Goal: Transaction & Acquisition: Purchase product/service

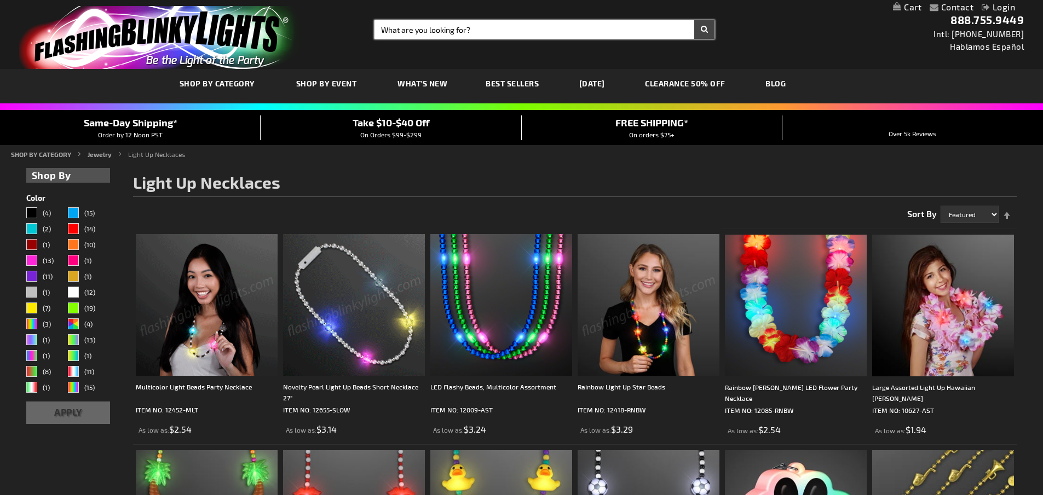
click at [448, 31] on input "Search" at bounding box center [544, 29] width 340 height 19
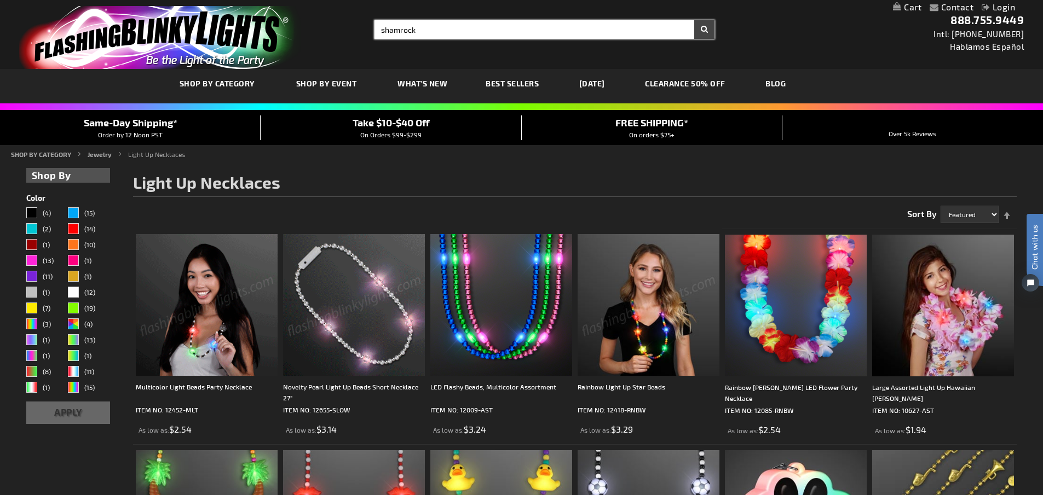
type input "shamrock"
click at [694, 20] on button "Search" at bounding box center [704, 29] width 20 height 19
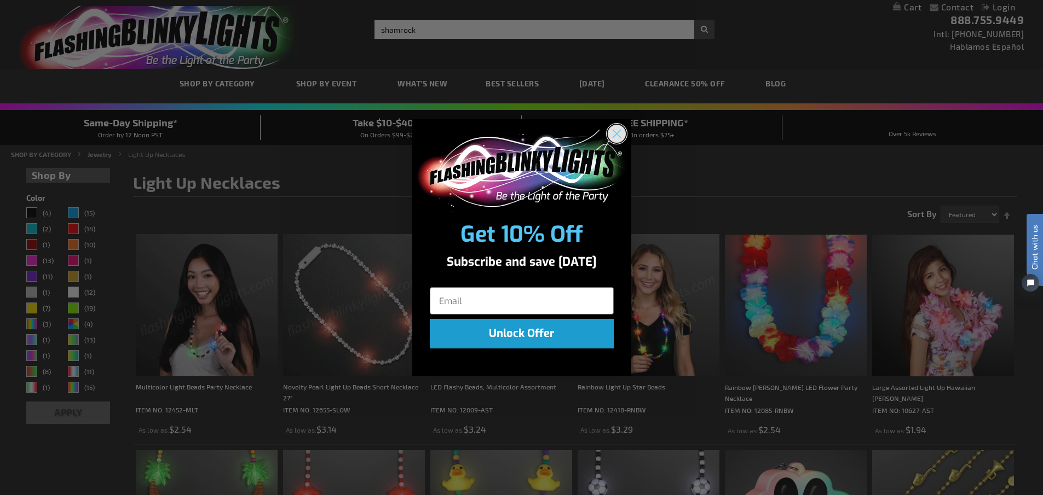
click at [617, 131] on circle "Close dialog" at bounding box center [616, 134] width 18 height 18
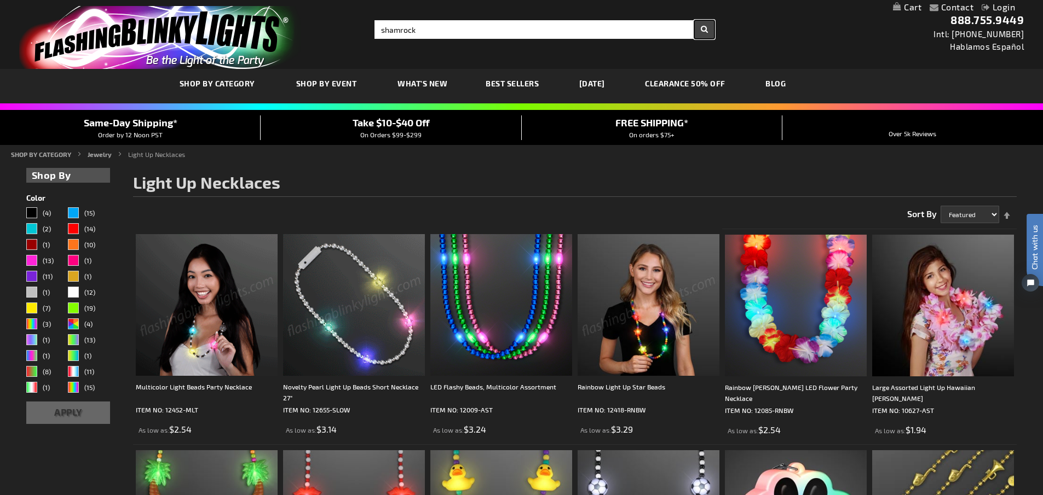
click at [696, 24] on button "Search" at bounding box center [704, 29] width 20 height 19
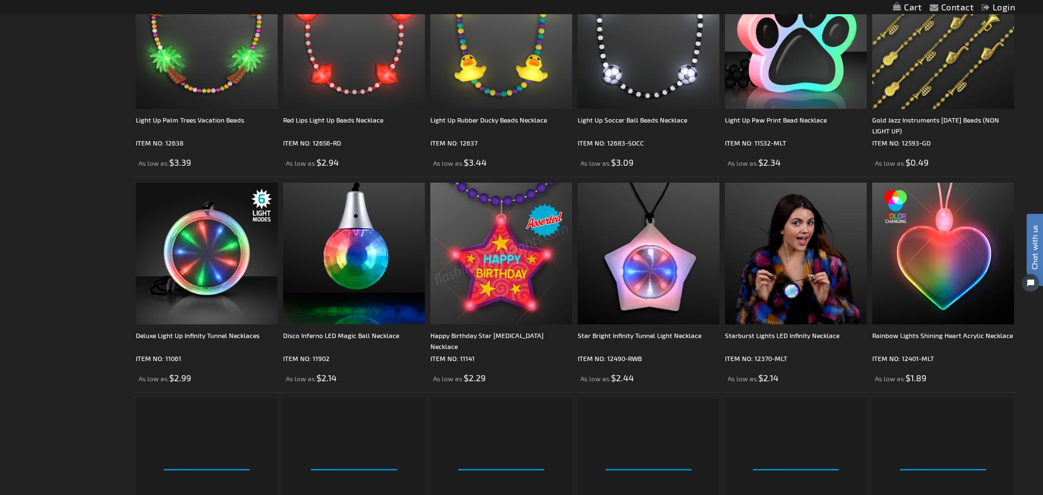
scroll to position [631, 0]
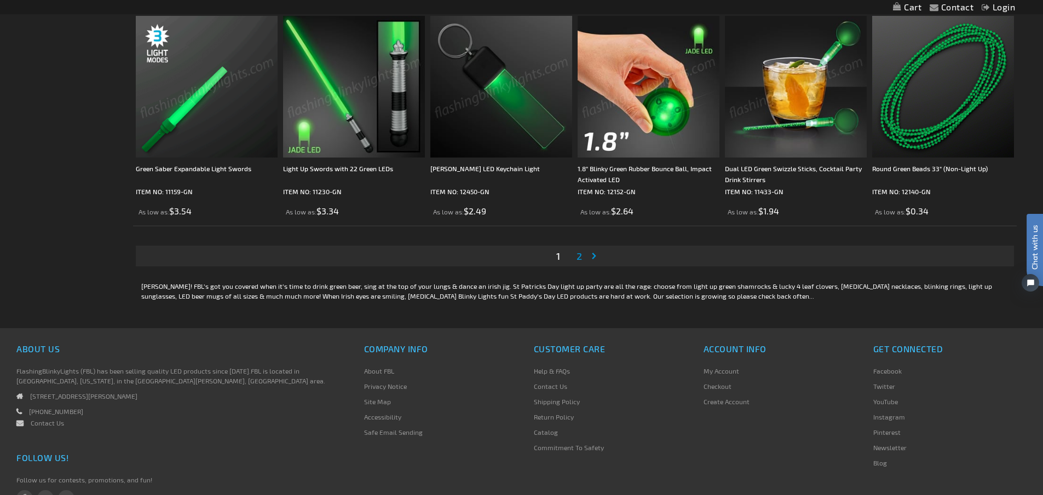
scroll to position [2390, 0]
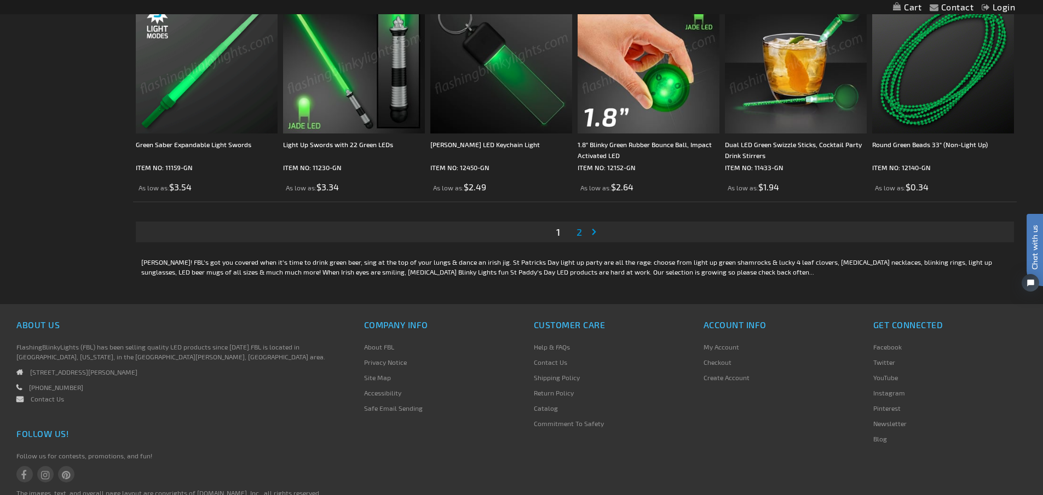
click at [581, 236] on span "2" at bounding box center [578, 232] width 5 height 12
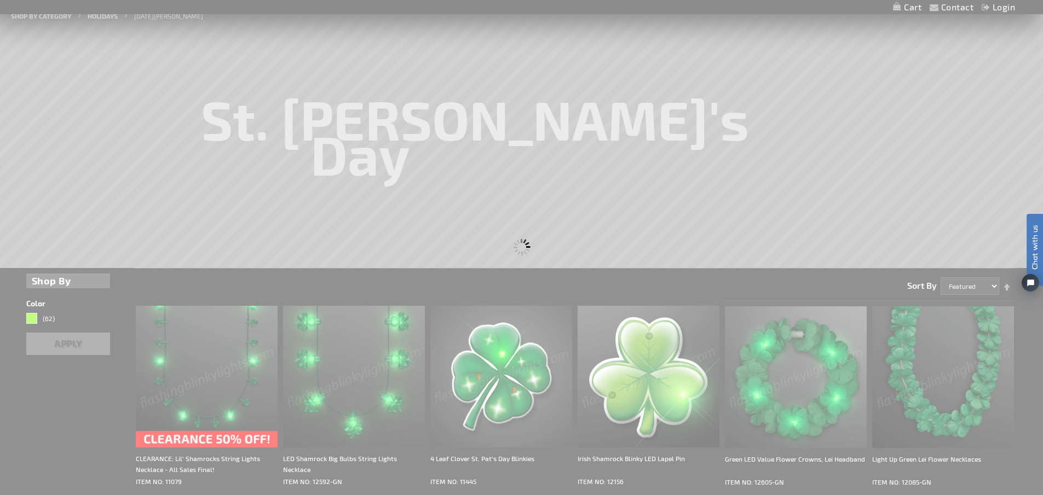
scroll to position [0, 0]
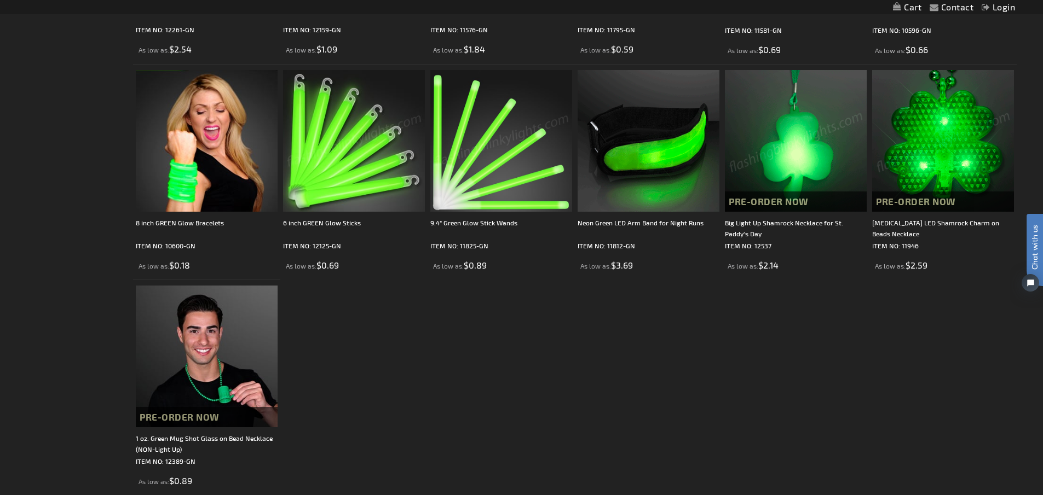
scroll to position [498, 0]
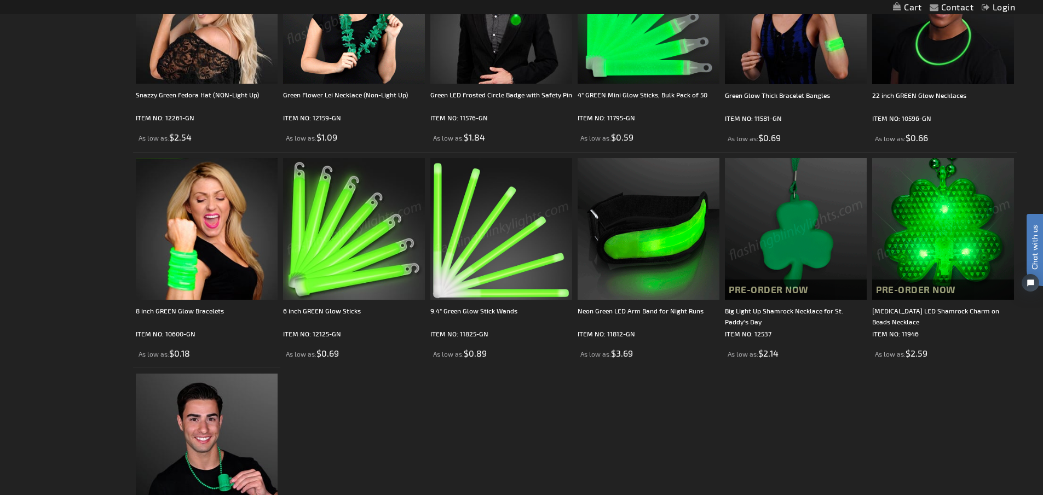
click at [934, 219] on img at bounding box center [943, 229] width 142 height 142
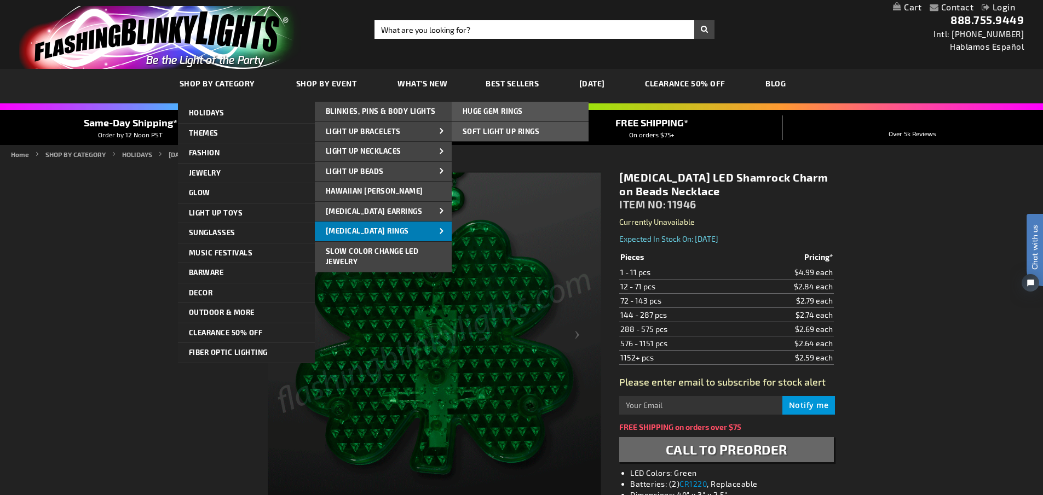
click at [419, 235] on link "[MEDICAL_DATA] Rings" at bounding box center [383, 232] width 137 height 20
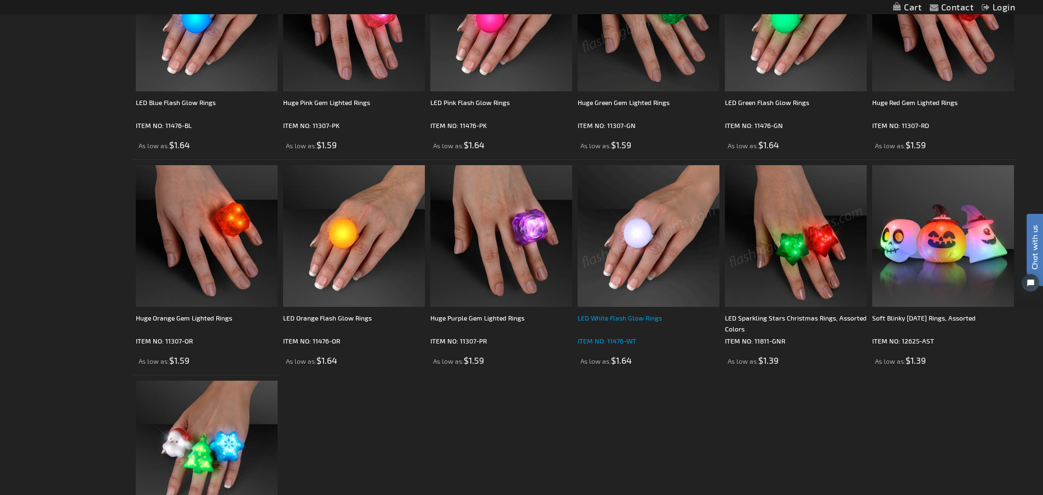
scroll to position [897, 0]
